Goal: Communication & Community: Answer question/provide support

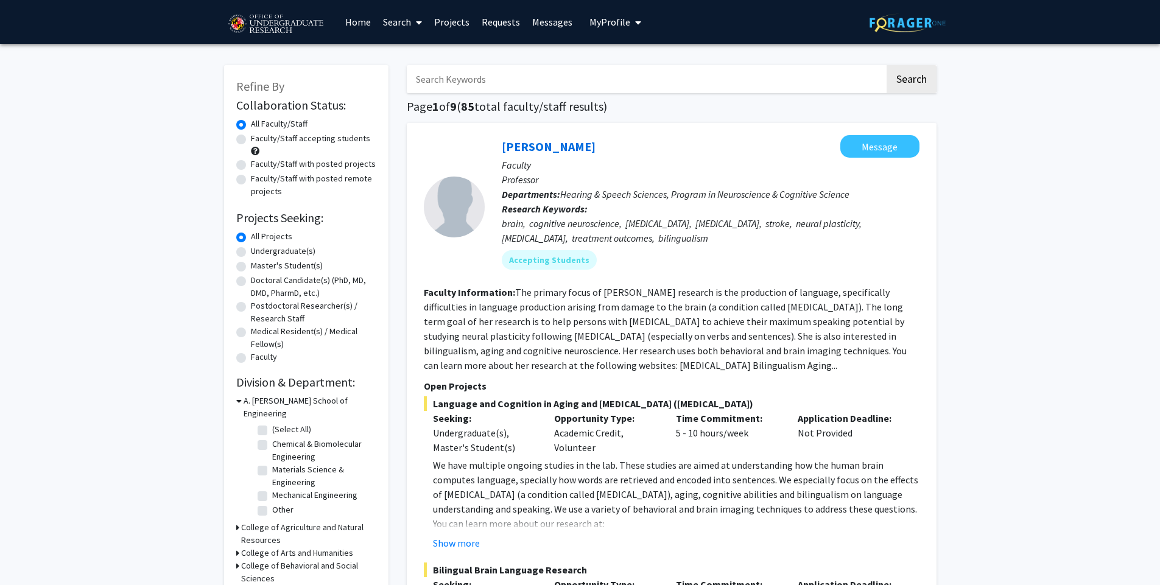
click at [546, 20] on link "Messages" at bounding box center [552, 22] width 52 height 43
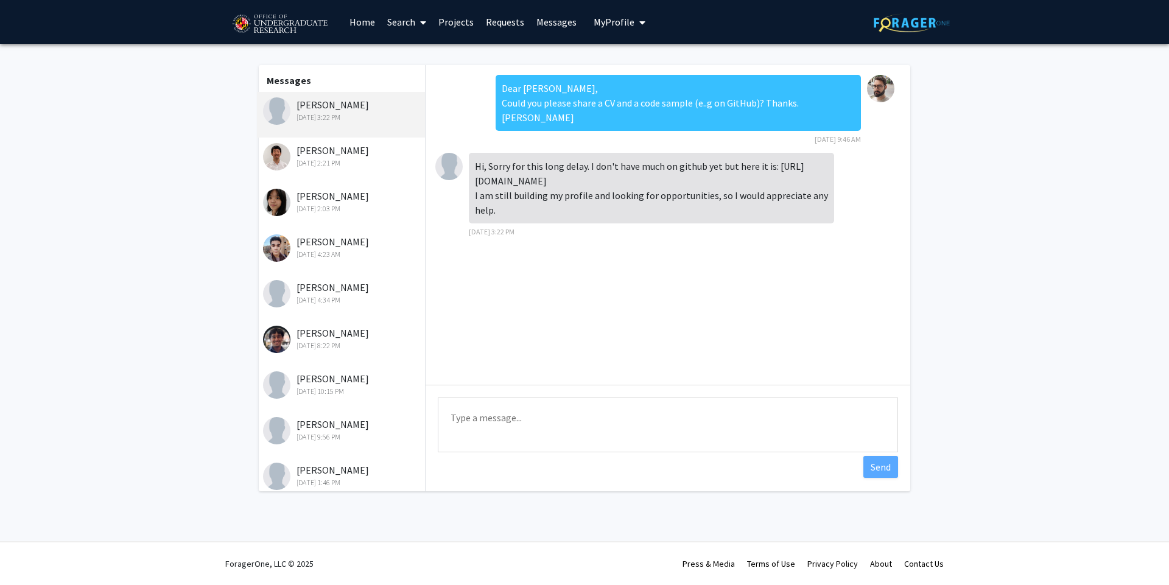
click at [345, 169] on div "[DATE] 2:21 PM" at bounding box center [342, 163] width 159 height 11
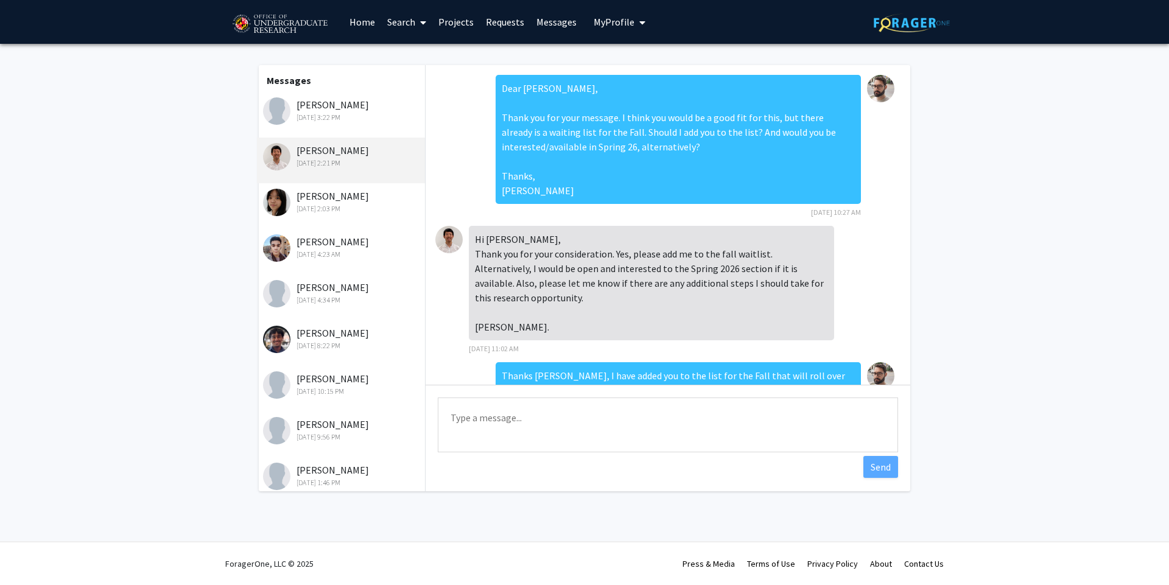
scroll to position [440, 0]
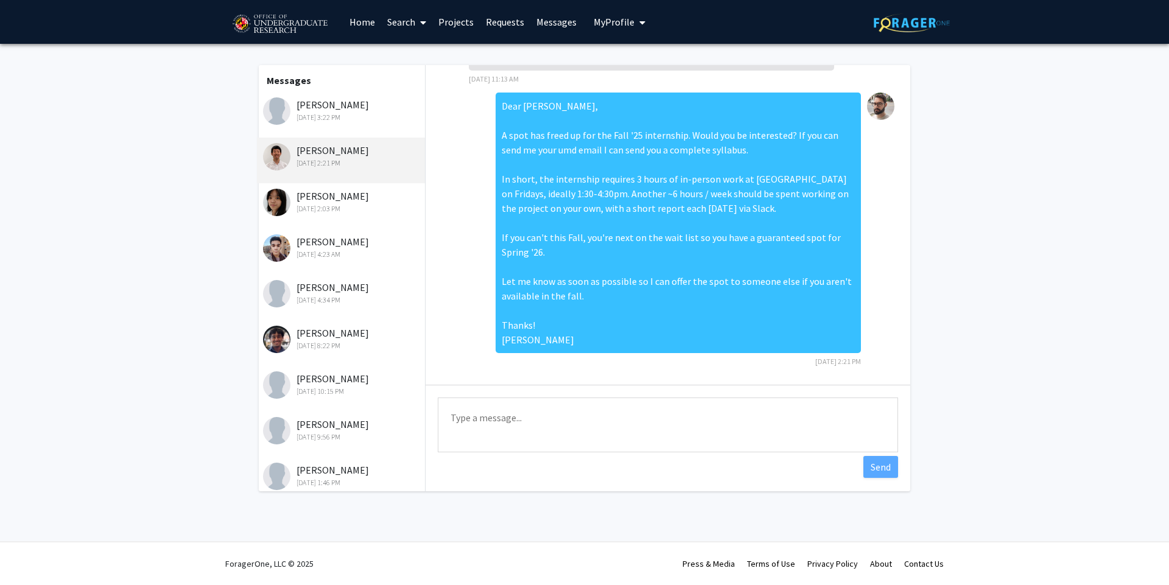
click at [556, 435] on textarea "Type a message" at bounding box center [668, 425] width 460 height 55
type textarea "E"
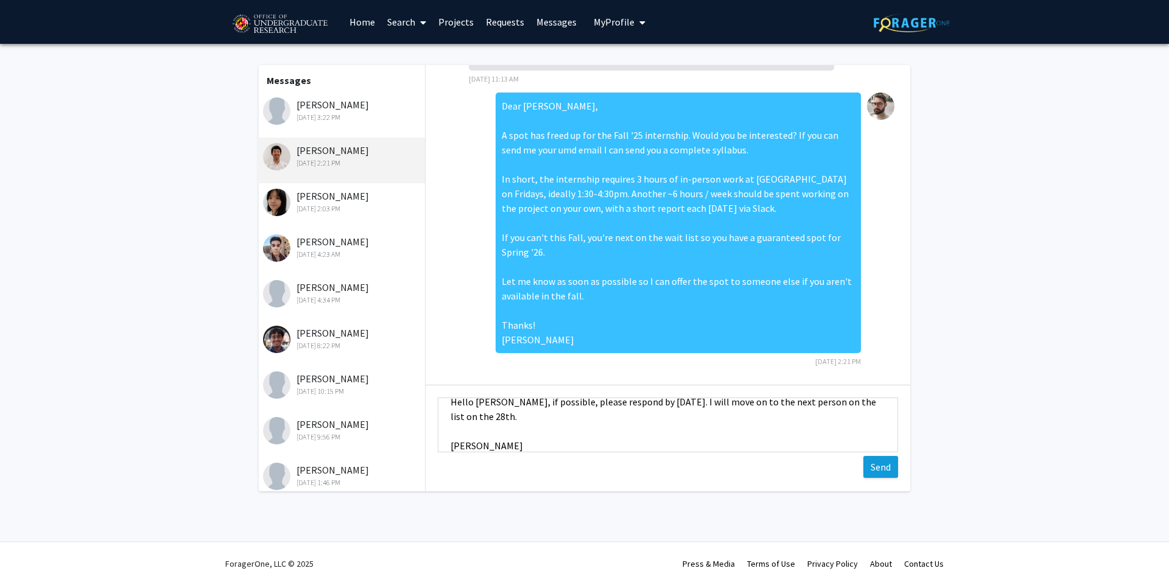
type textarea "Hello [PERSON_NAME], if possible, please respond by [DATE]. I will move on to t…"
click at [866, 467] on button "Send" at bounding box center [880, 467] width 35 height 22
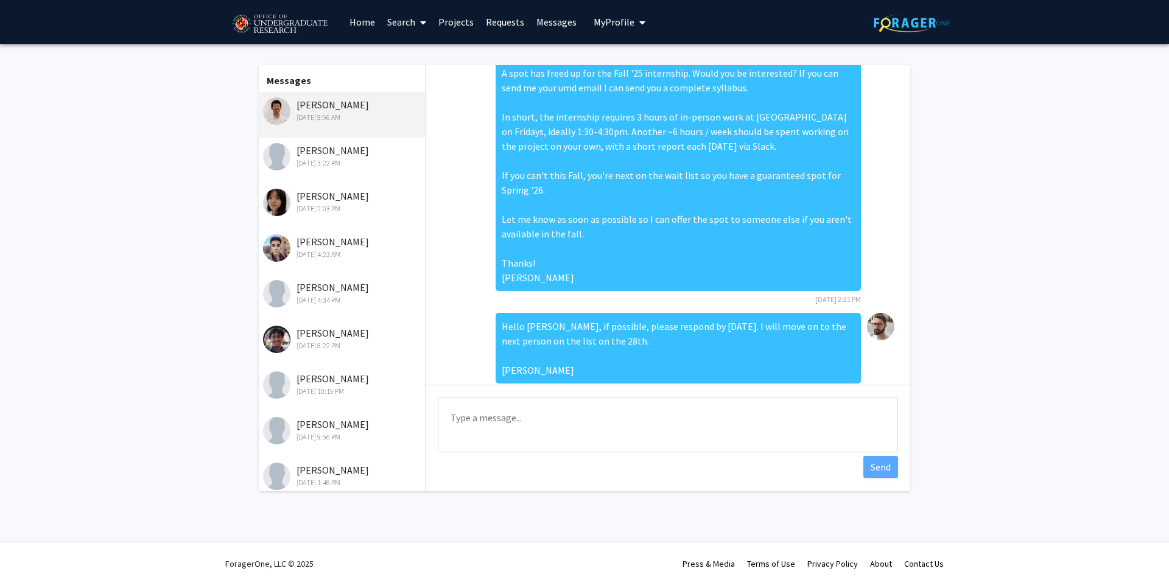
scroll to position [533, 0]
